Goal: Transaction & Acquisition: Download file/media

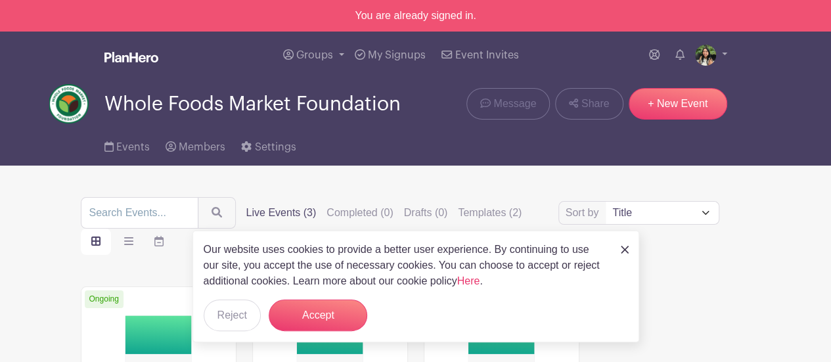
click at [622, 248] on img at bounding box center [624, 250] width 8 height 8
click at [625, 250] on img at bounding box center [624, 250] width 8 height 8
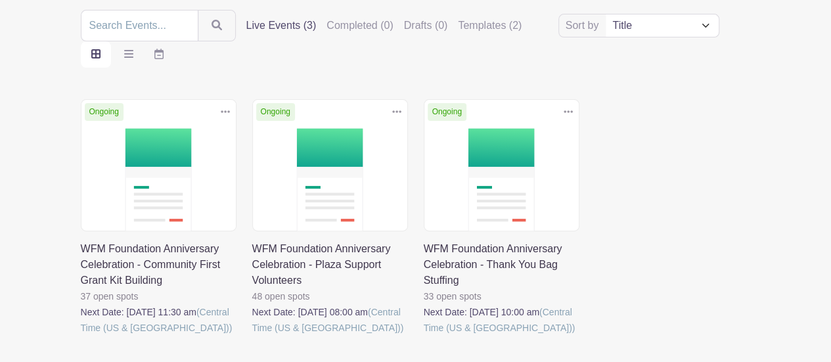
scroll to position [188, 0]
click at [424, 335] on link at bounding box center [424, 335] width 0 height 0
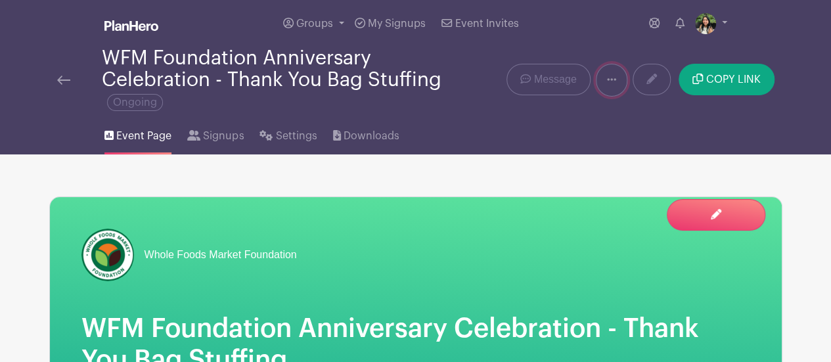
click at [614, 89] on link at bounding box center [612, 80] width 32 height 33
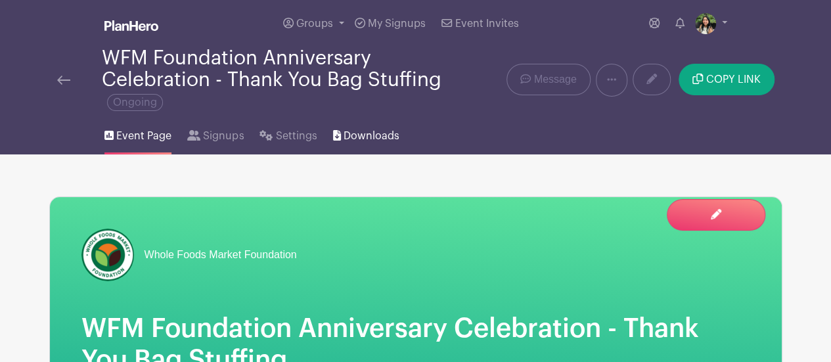
click at [393, 133] on span "Downloads" at bounding box center [371, 136] width 56 height 16
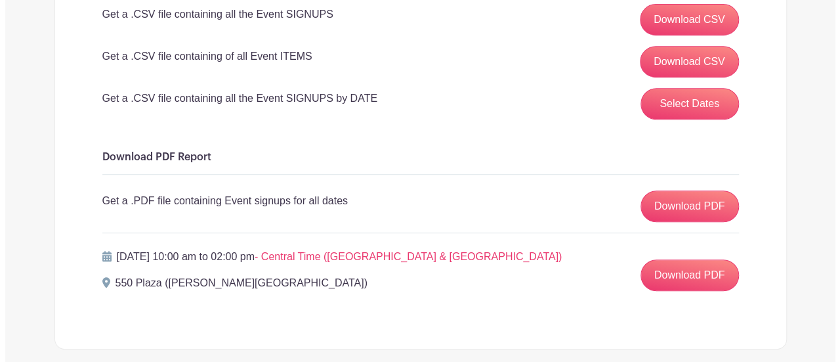
scroll to position [278, 0]
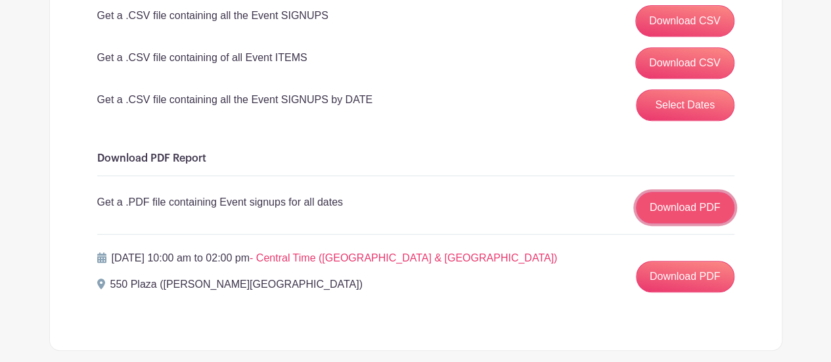
click at [699, 211] on link "Download PDF" at bounding box center [685, 208] width 98 height 32
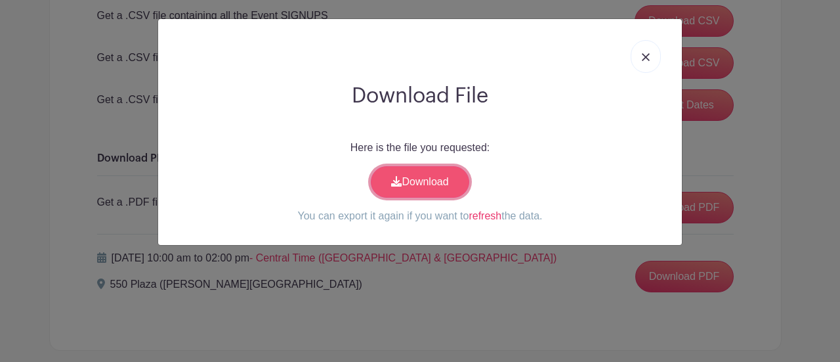
click at [421, 170] on link "Download" at bounding box center [420, 182] width 98 height 32
